Goal: Check status: Check status

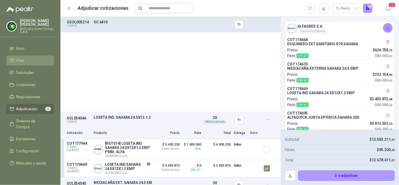
scroll to position [50, 0]
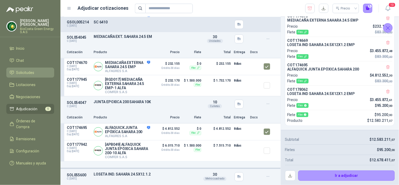
click at [25, 69] on link "Solicitudes" at bounding box center [30, 73] width 48 height 10
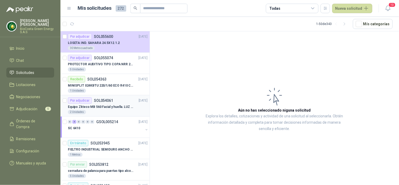
click at [113, 107] on p "Equipo Zkteco MB 560 Facial y huella. LUZ VISIBLE" at bounding box center [101, 107] width 66 height 5
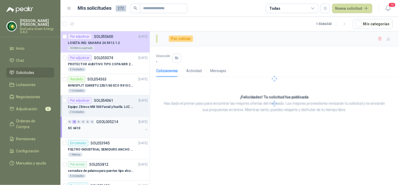
click at [104, 133] on div at bounding box center [106, 133] width 76 height 4
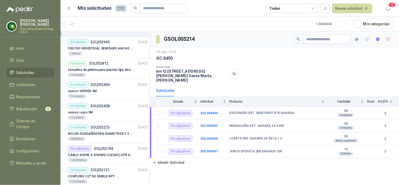
scroll to position [88, 0]
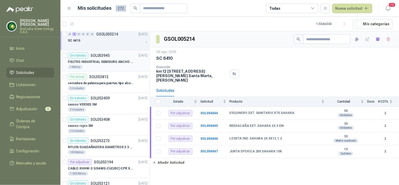
click at [100, 59] on p "FIELTRO INDUSTRIAL SEMIDURO ANCHO 25 MM" at bounding box center [101, 61] width 66 height 5
